Goal: Task Accomplishment & Management: Manage account settings

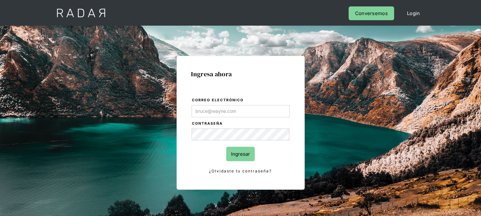
type input "[EMAIL_ADDRESS][DOMAIN_NAME]"
click at [232, 154] on input "Ingresar" at bounding box center [240, 154] width 29 height 14
